Goal: Check status: Check status

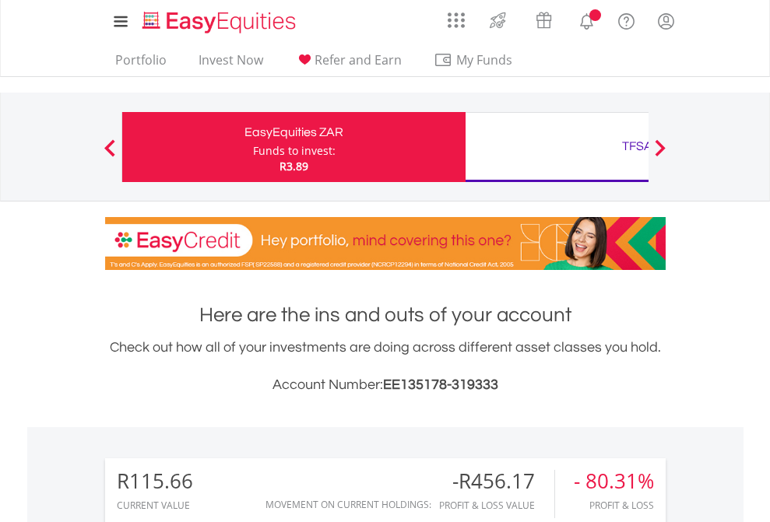
scroll to position [149, 244]
click at [253, 147] on div "Funds to invest:" at bounding box center [294, 151] width 83 height 16
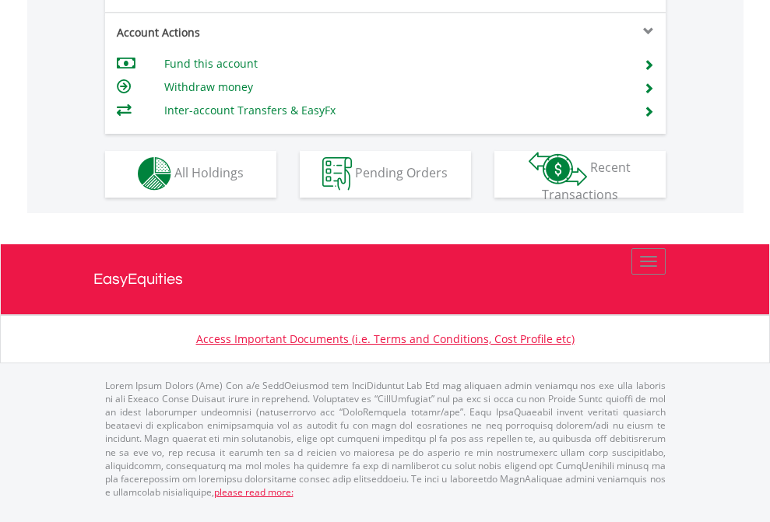
scroll to position [1456, 0]
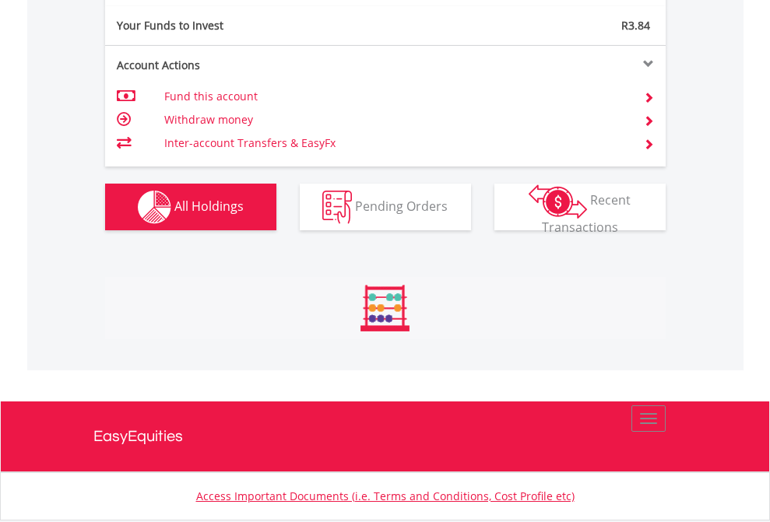
scroll to position [149, 244]
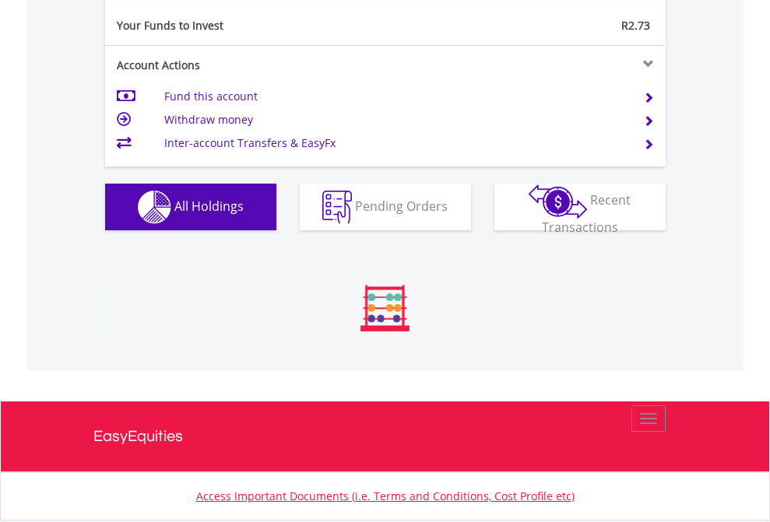
scroll to position [149, 244]
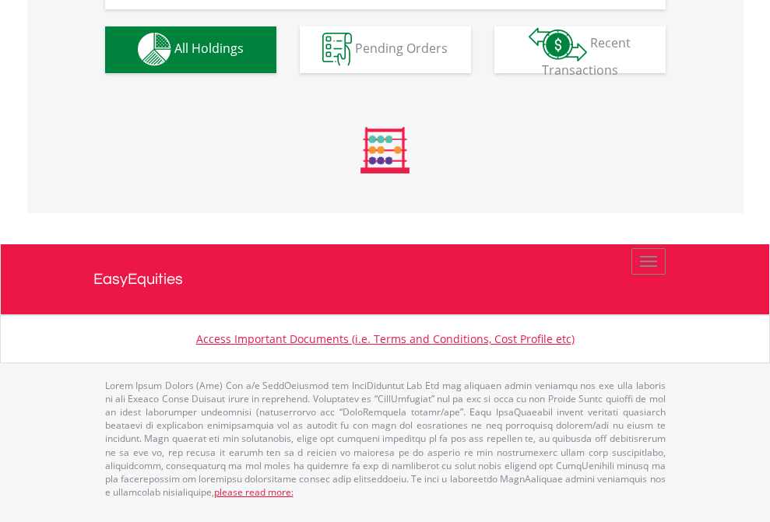
scroll to position [1541, 0]
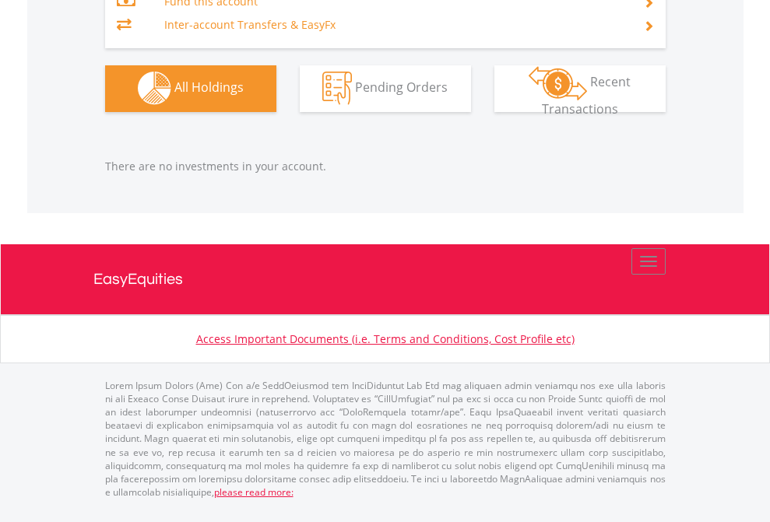
scroll to position [149, 244]
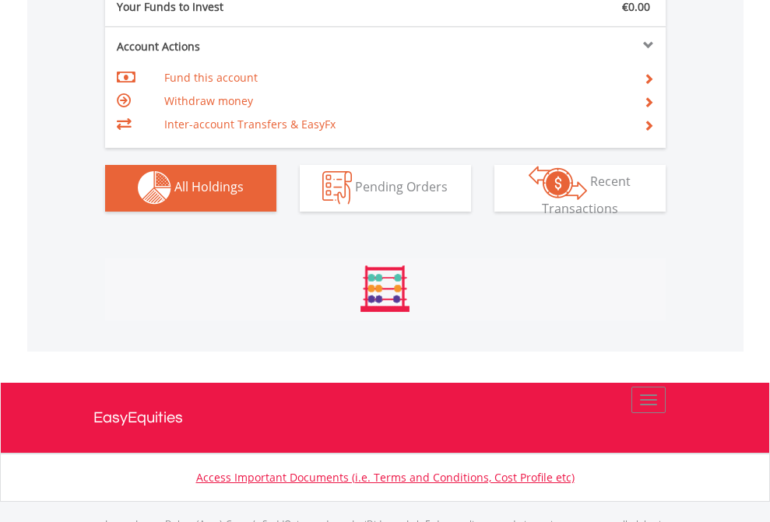
scroll to position [1541, 0]
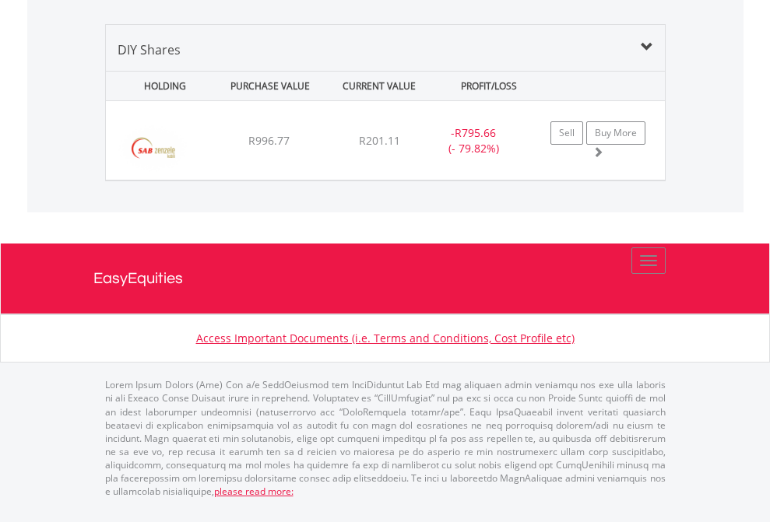
scroll to position [149, 244]
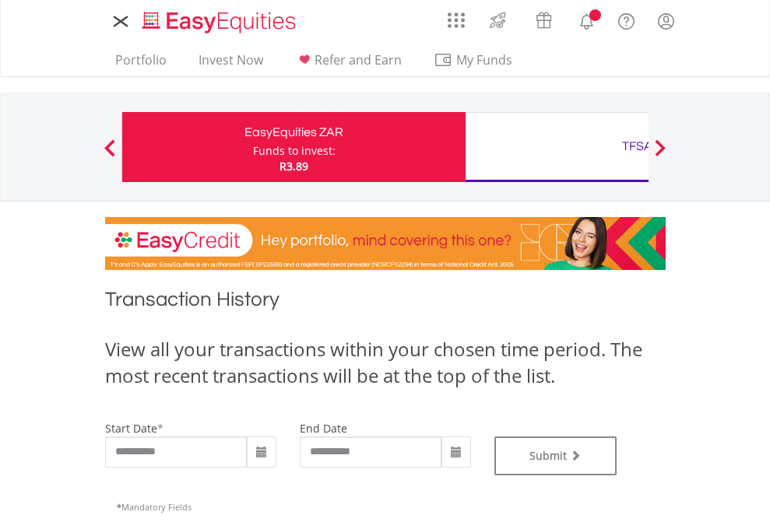
type input "**********"
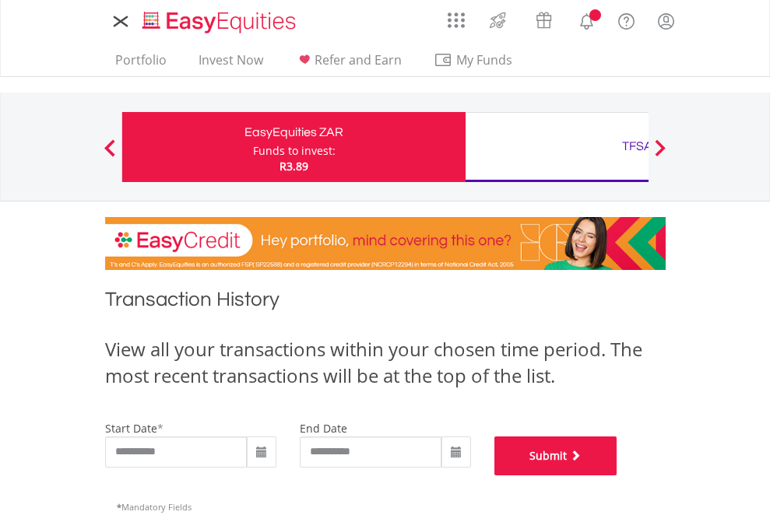
click at [617, 476] on button "Submit" at bounding box center [555, 456] width 123 height 39
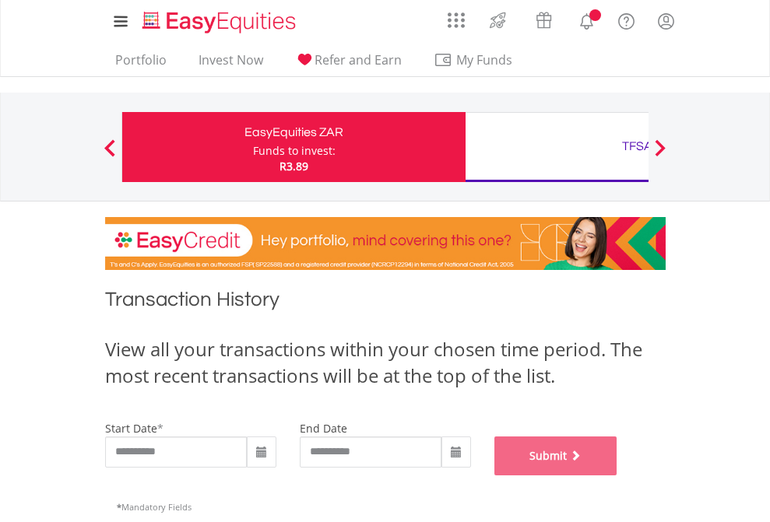
scroll to position [631, 0]
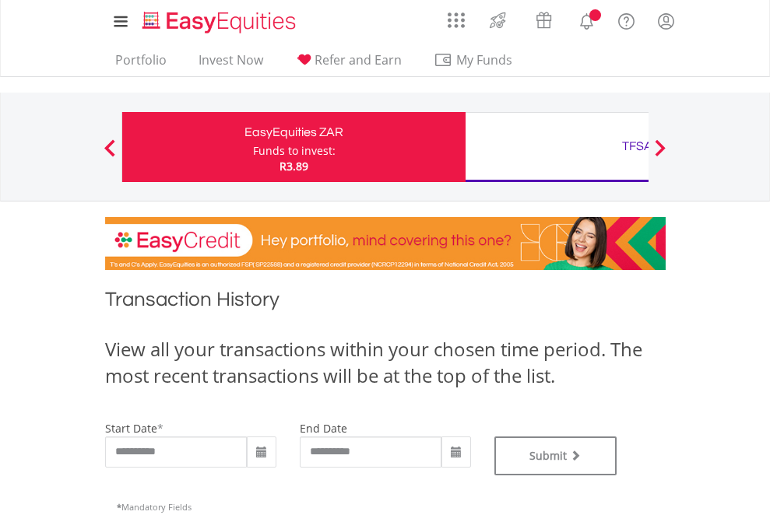
click at [557, 147] on div "TFSA" at bounding box center [637, 146] width 325 height 22
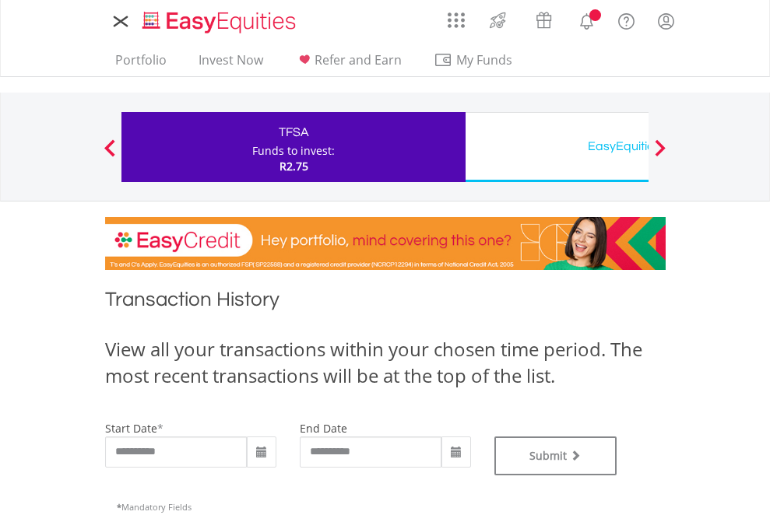
type input "**********"
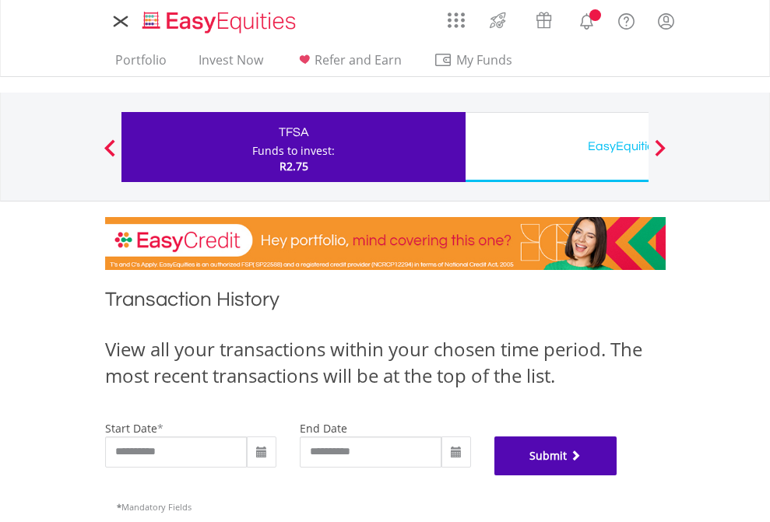
click at [617, 476] on button "Submit" at bounding box center [555, 456] width 123 height 39
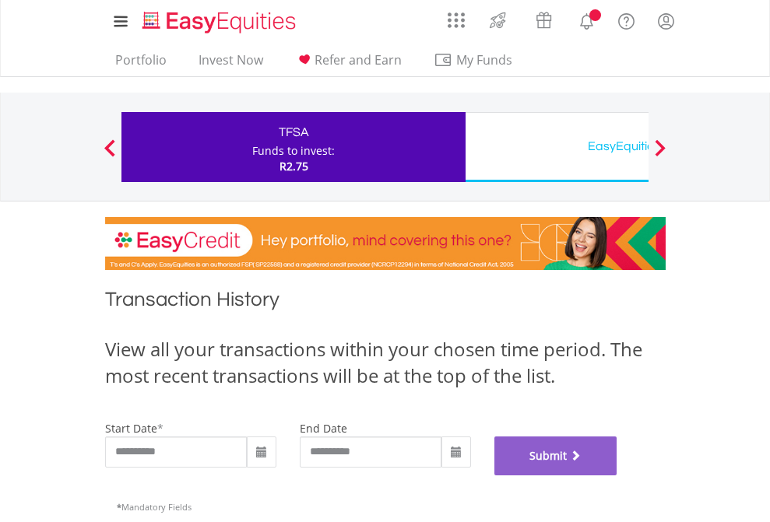
scroll to position [631, 0]
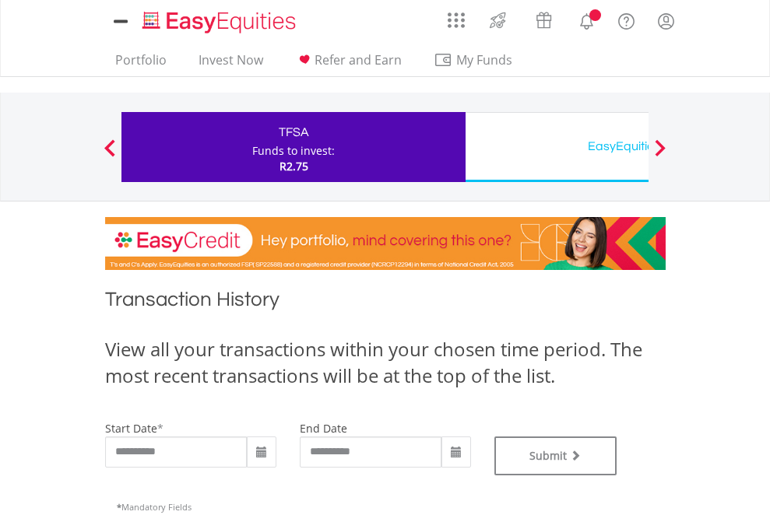
click at [557, 147] on div "EasyEquities USD" at bounding box center [637, 146] width 325 height 22
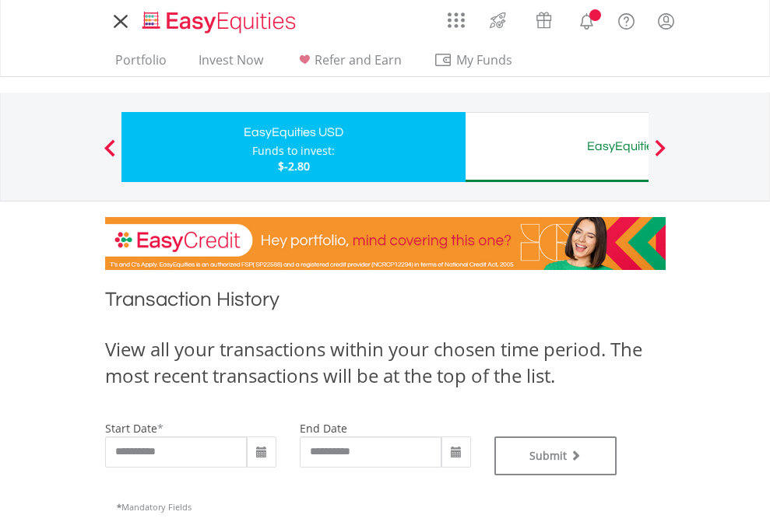
type input "**********"
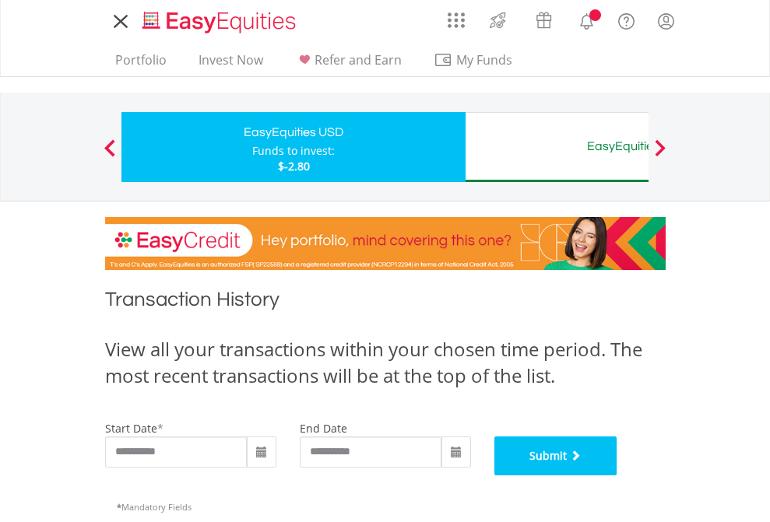
click at [617, 476] on button "Submit" at bounding box center [555, 456] width 123 height 39
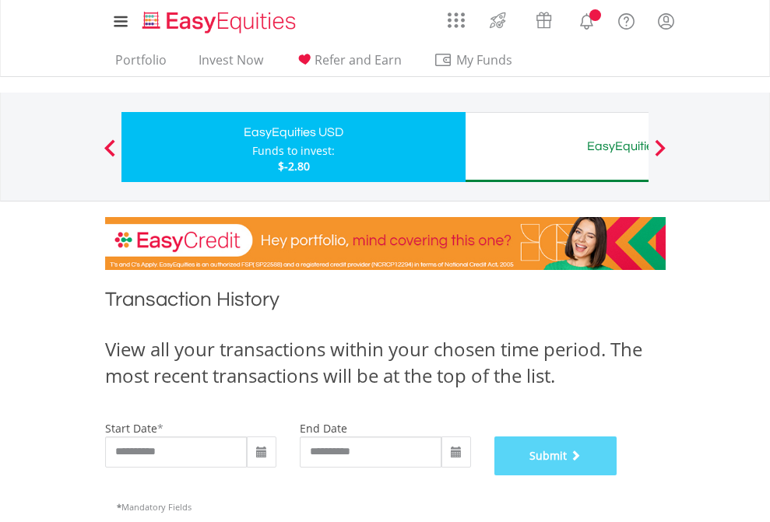
scroll to position [631, 0]
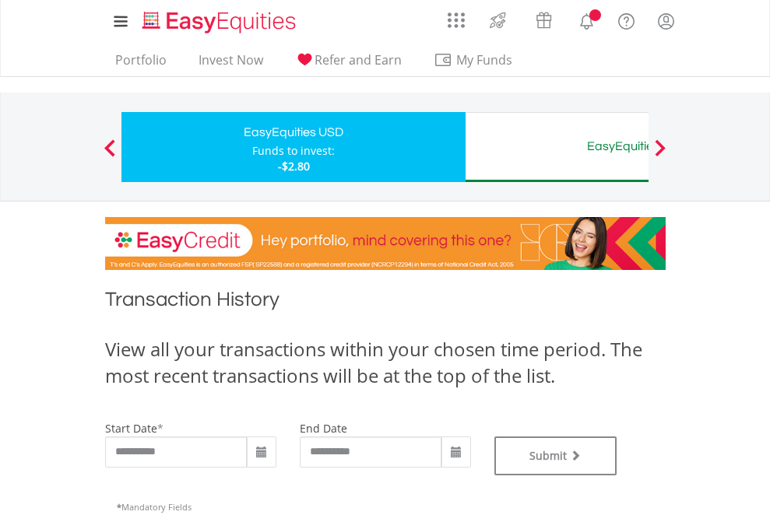
click at [557, 147] on div "EasyEquities AUD" at bounding box center [637, 146] width 325 height 22
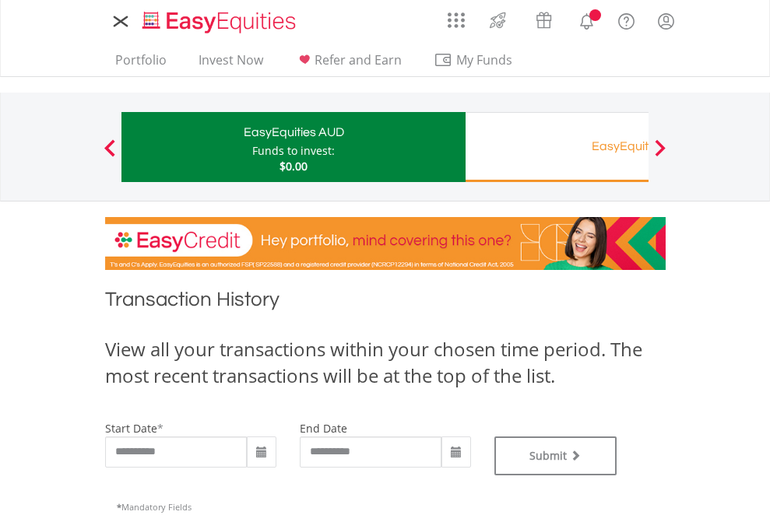
type input "**********"
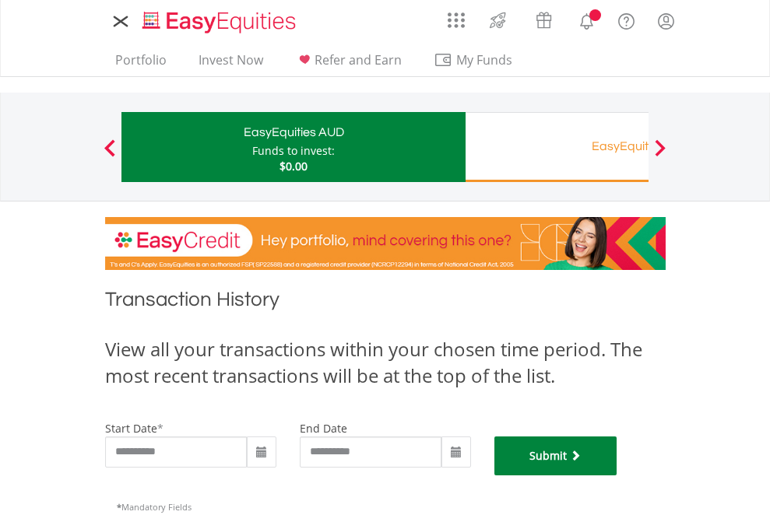
click at [617, 476] on button "Submit" at bounding box center [555, 456] width 123 height 39
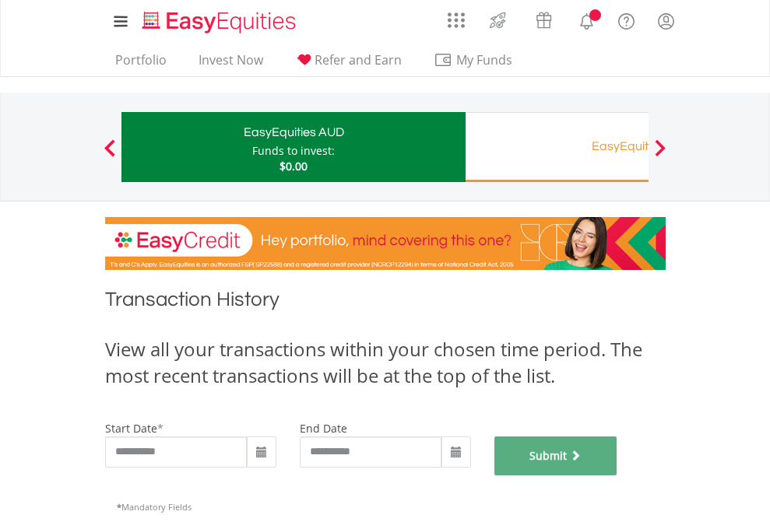
scroll to position [631, 0]
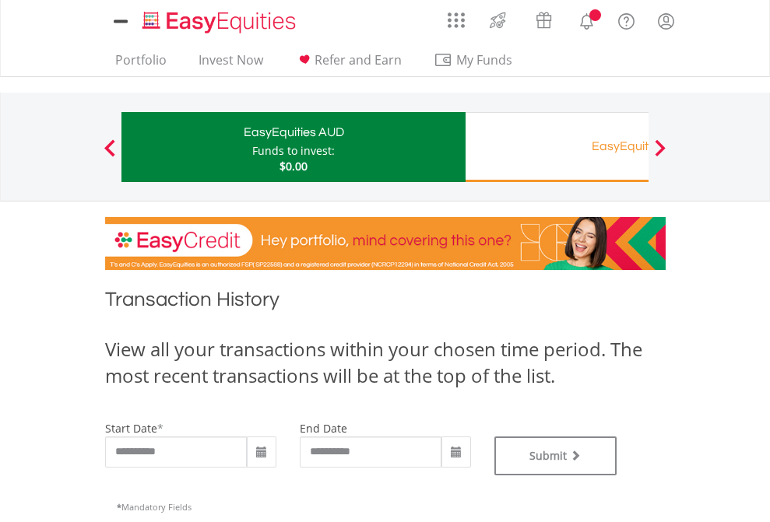
click at [557, 147] on div "EasyEquities RA" at bounding box center [637, 146] width 325 height 22
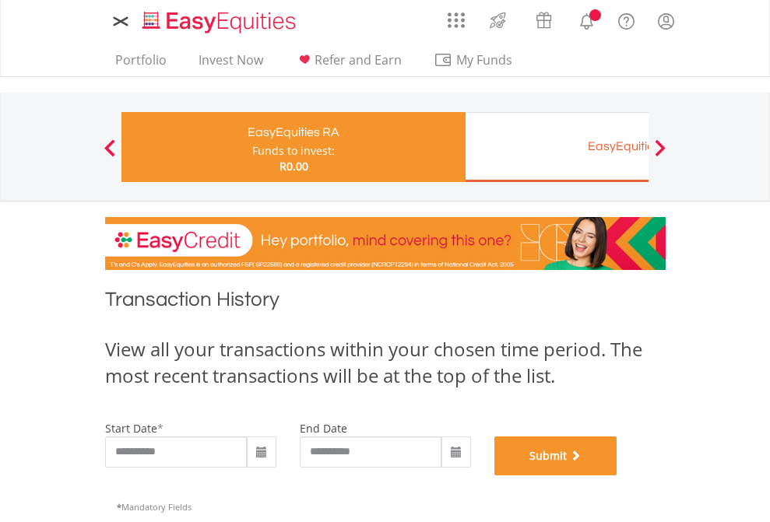
click at [617, 476] on button "Submit" at bounding box center [555, 456] width 123 height 39
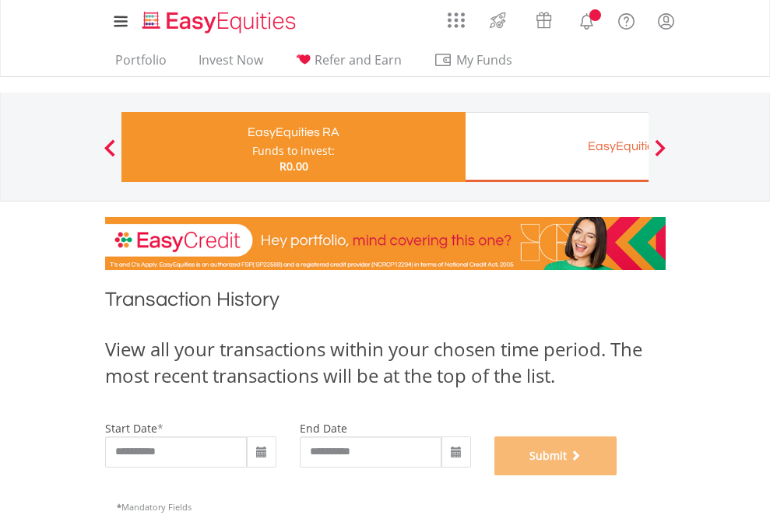
scroll to position [631, 0]
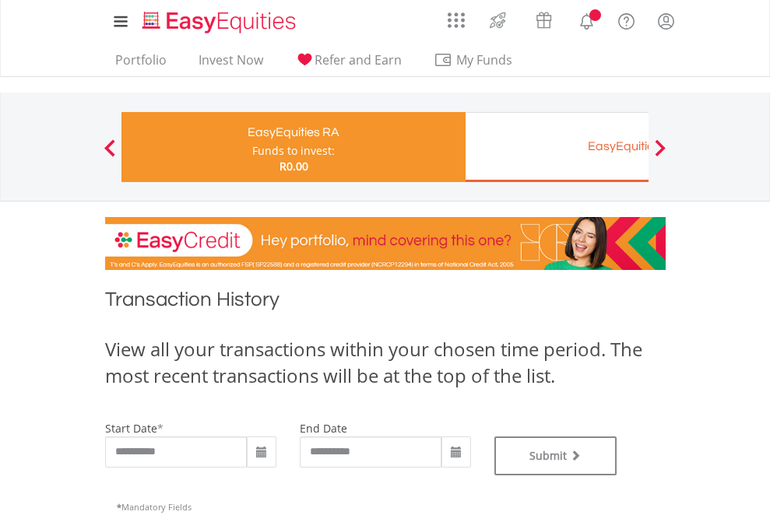
click at [557, 147] on div "EasyEquities EUR" at bounding box center [637, 146] width 325 height 22
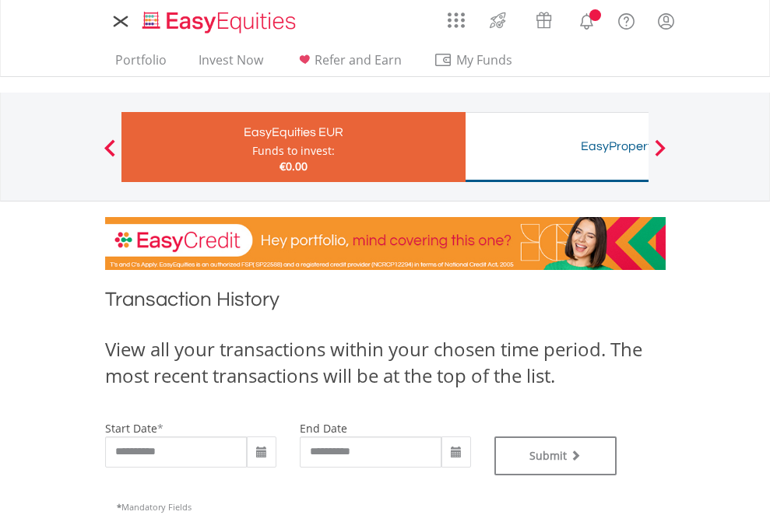
type input "**********"
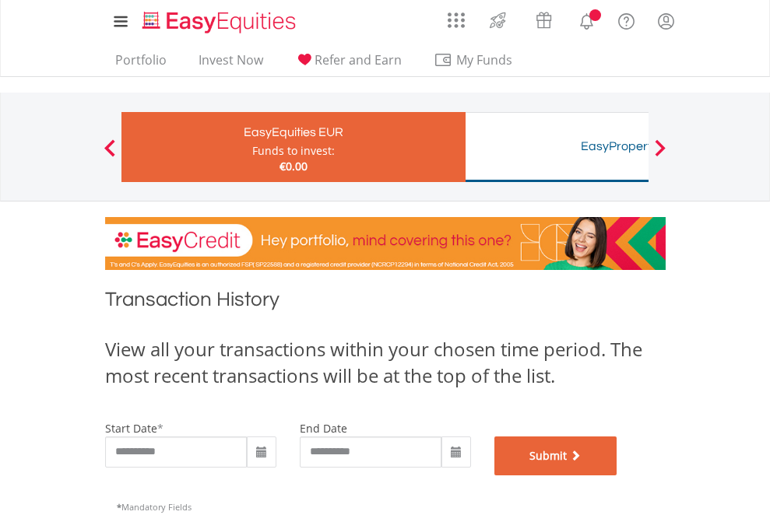
click at [617, 476] on button "Submit" at bounding box center [555, 456] width 123 height 39
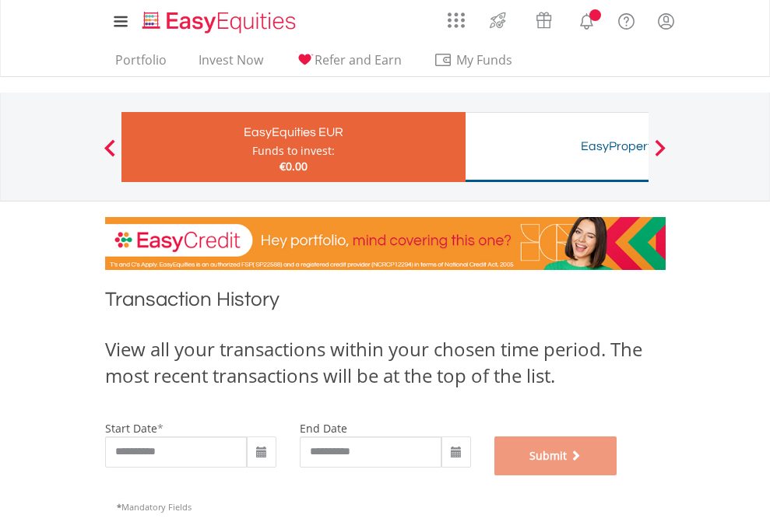
scroll to position [631, 0]
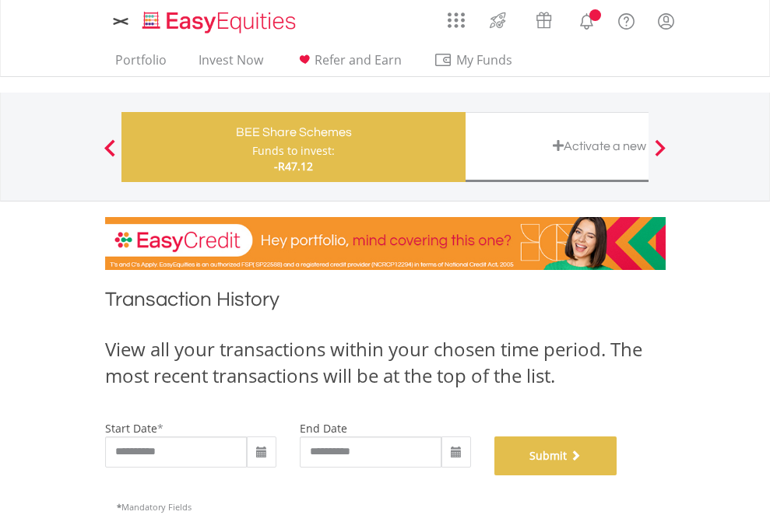
click at [617, 476] on button "Submit" at bounding box center [555, 456] width 123 height 39
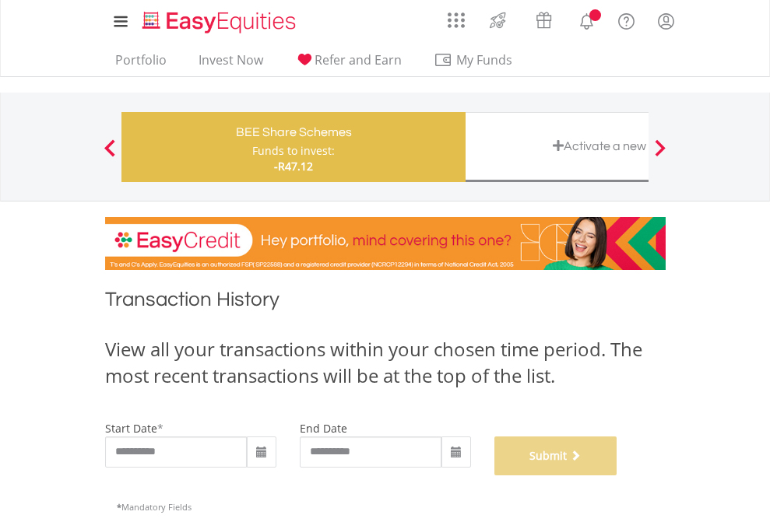
scroll to position [631, 0]
